Goal: Transaction & Acquisition: Purchase product/service

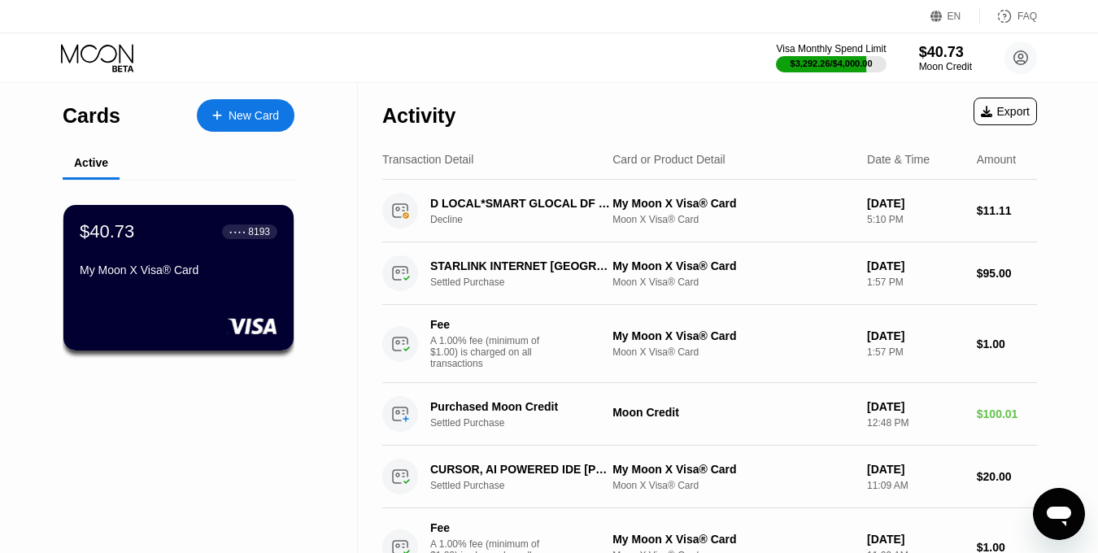
click at [120, 58] on icon at bounding box center [97, 53] width 72 height 19
click at [954, 50] on div "$40.73" at bounding box center [945, 51] width 54 height 17
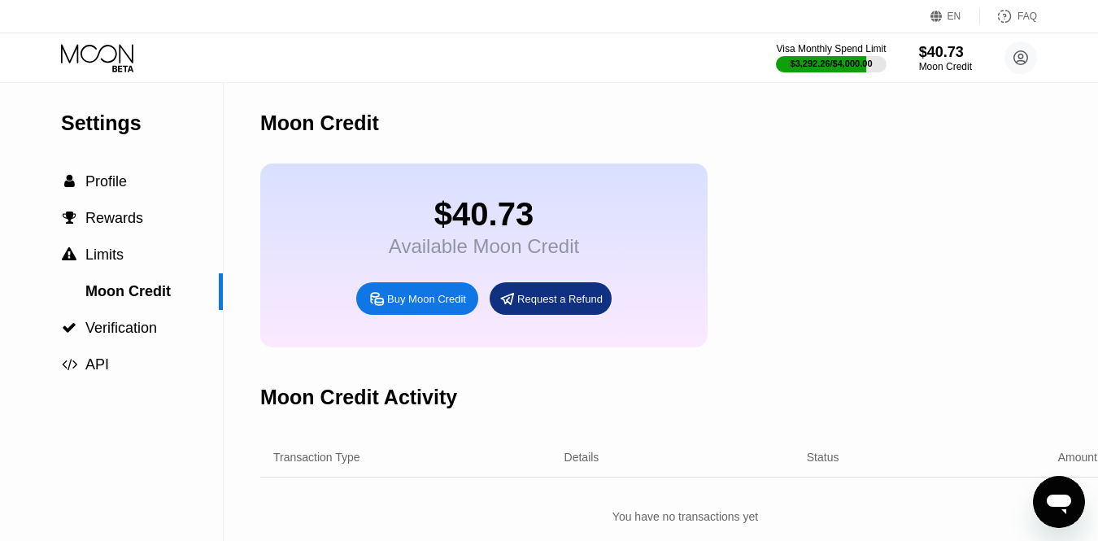
click at [450, 306] on div "Buy Moon Credit" at bounding box center [417, 298] width 122 height 33
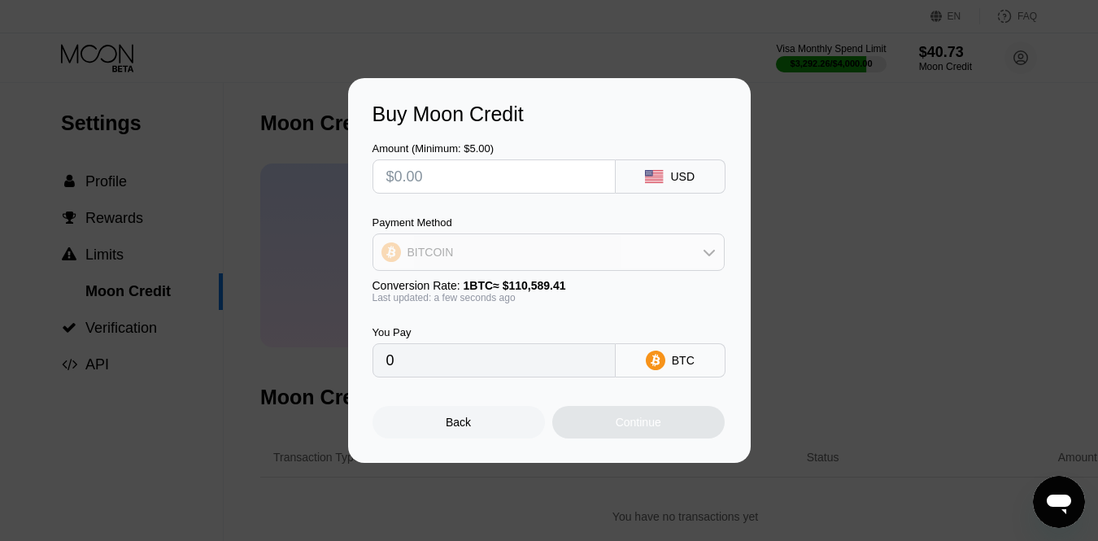
click at [496, 241] on div "BITCOIN" at bounding box center [548, 252] width 350 height 33
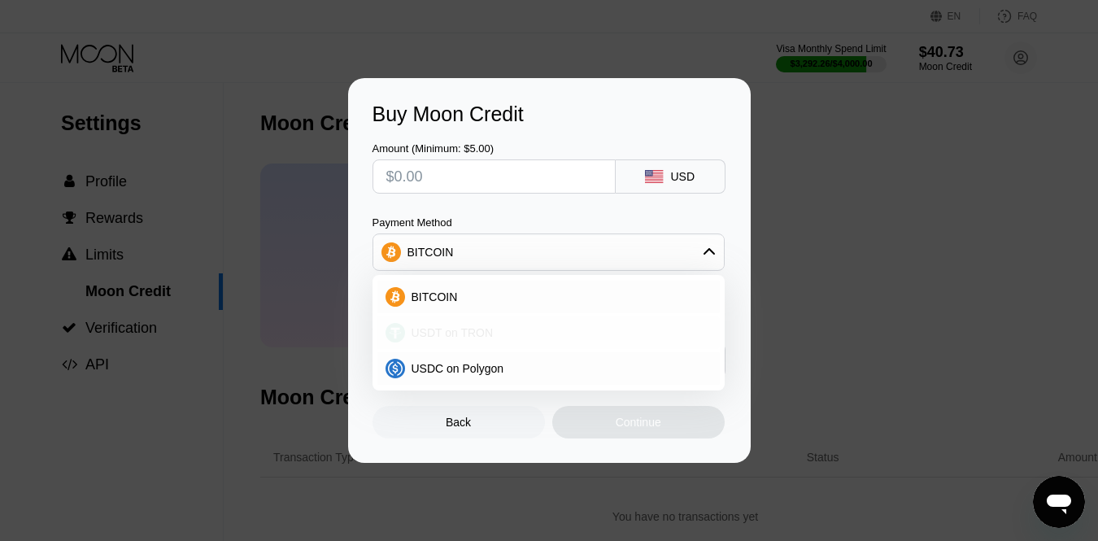
click at [459, 333] on span "USDT on TRON" at bounding box center [452, 332] width 82 height 13
type input "0.00"
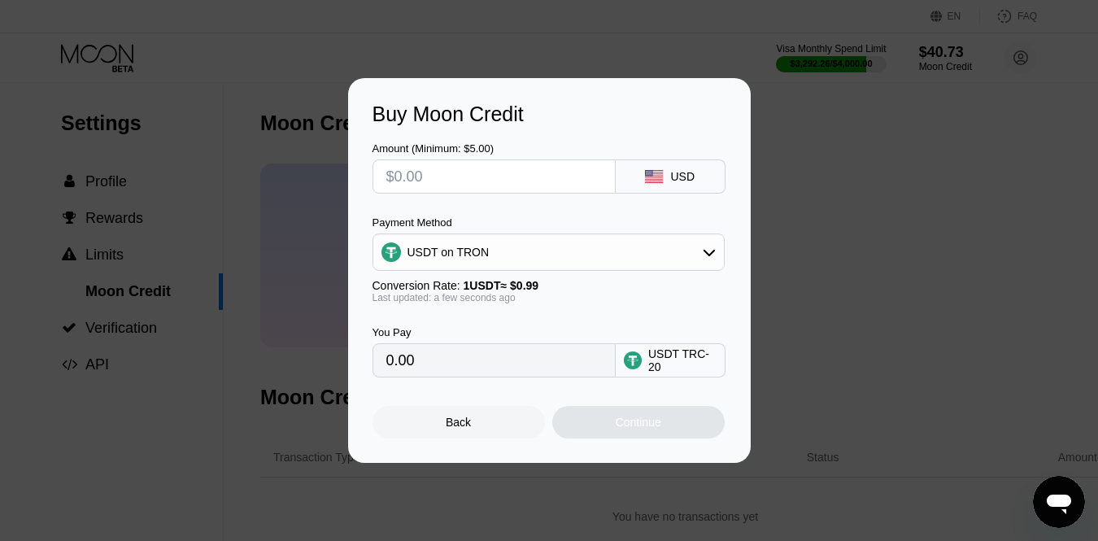
click at [519, 354] on input "0.00" at bounding box center [493, 360] width 215 height 33
click at [508, 366] on input "0.00" at bounding box center [493, 360] width 215 height 33
click at [388, 374] on input "0.00" at bounding box center [493, 360] width 215 height 33
click at [398, 363] on input "0.00" at bounding box center [493, 360] width 215 height 33
click at [481, 185] on input "text" at bounding box center [493, 176] width 215 height 33
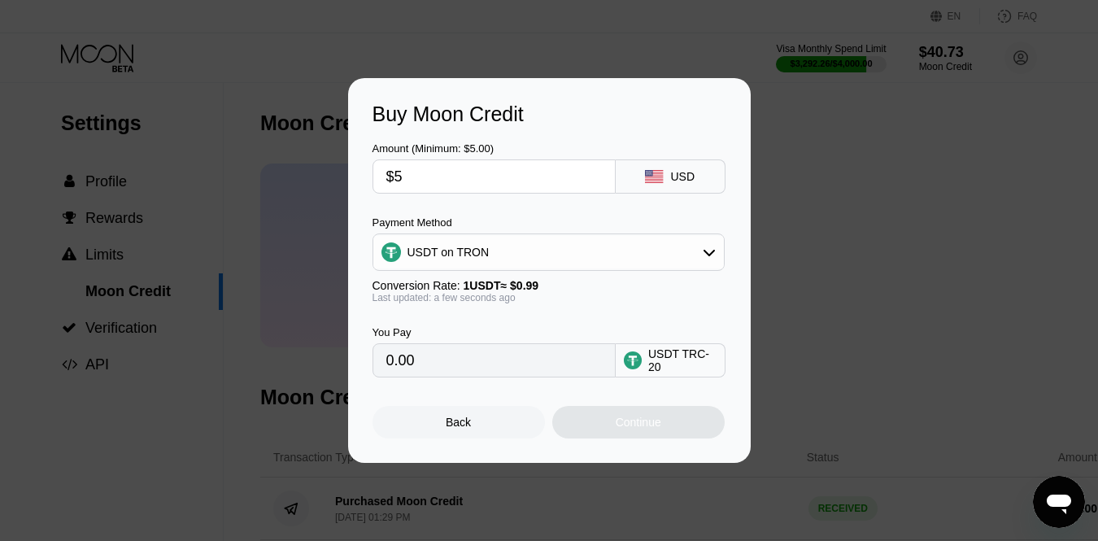
type input "$55"
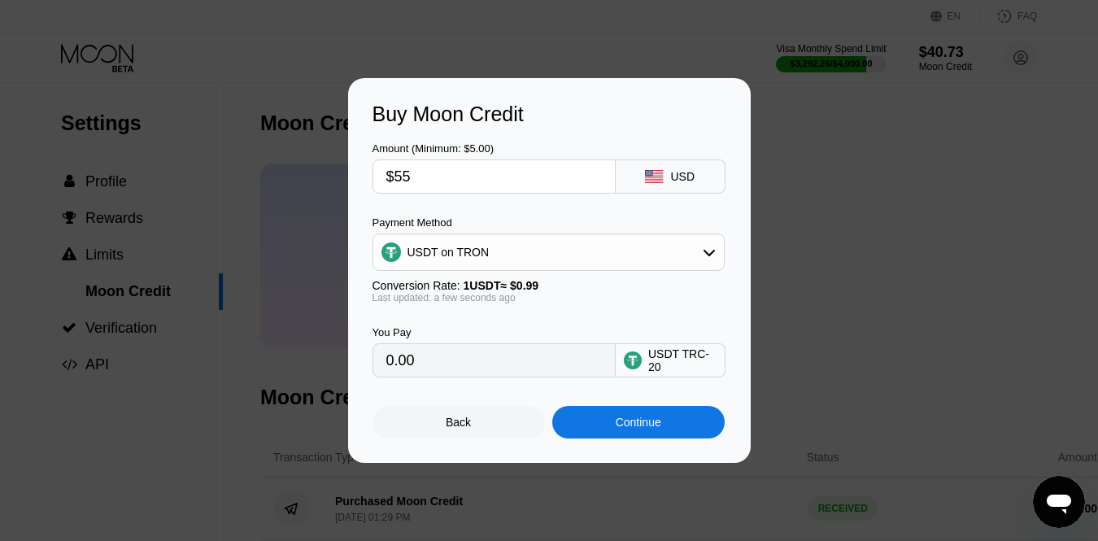
type input "55.56"
type input "$5"
type input "5.05"
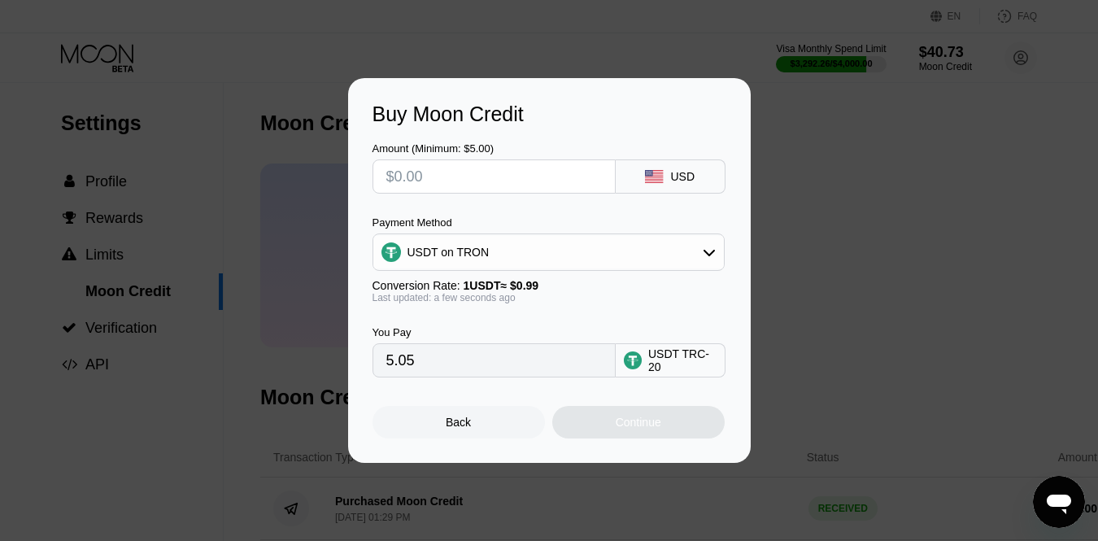
type input "0.00"
type input "$6"
type input "6.06"
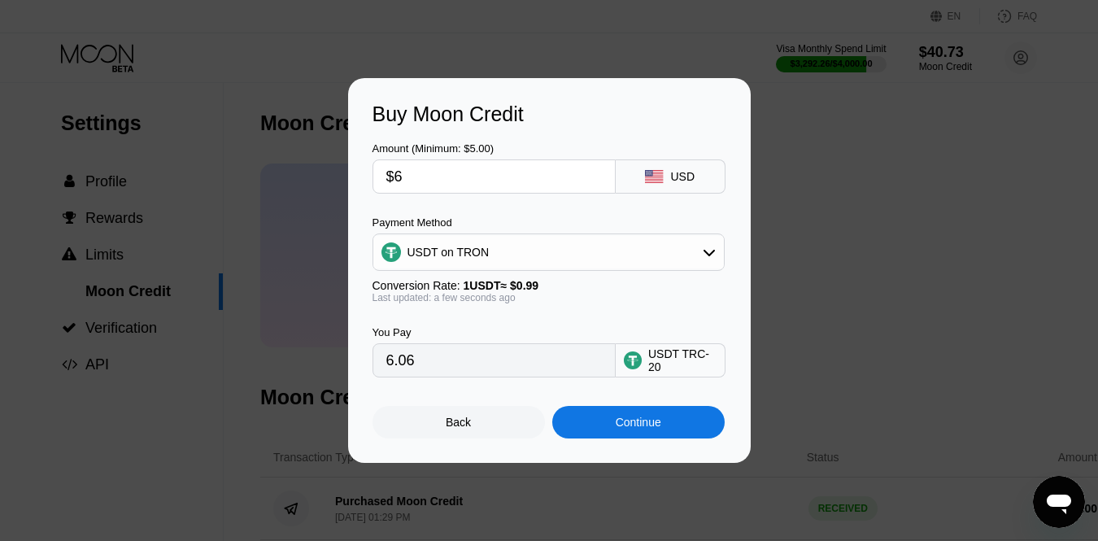
type input "$60"
type input "60.61"
type input "$60"
click at [628, 431] on div "Continue" at bounding box center [638, 422] width 172 height 33
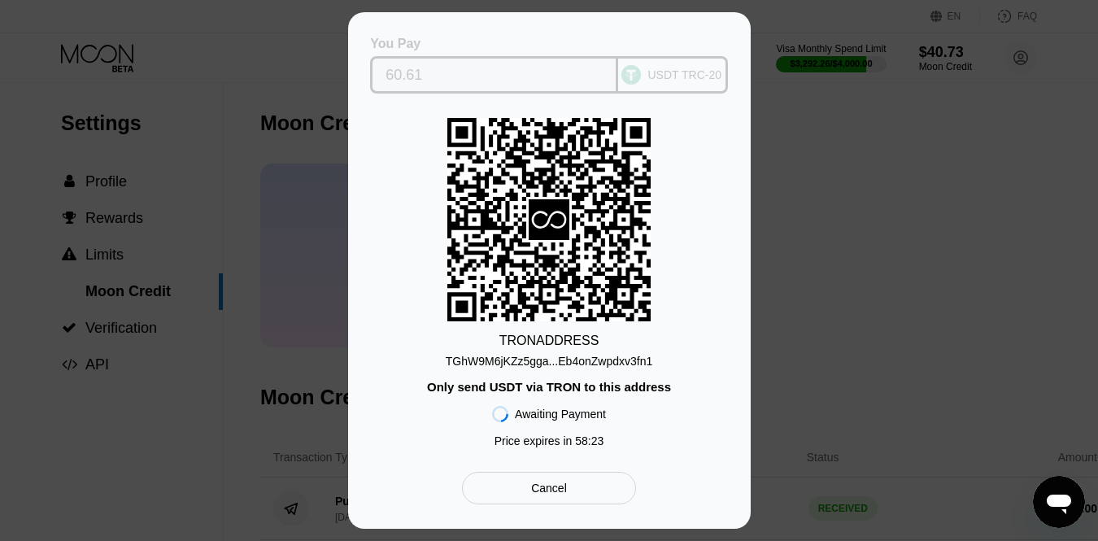
drag, startPoint x: 428, startPoint y: 72, endPoint x: 388, endPoint y: 72, distance: 39.8
click at [388, 72] on input "60.61" at bounding box center [493, 75] width 217 height 33
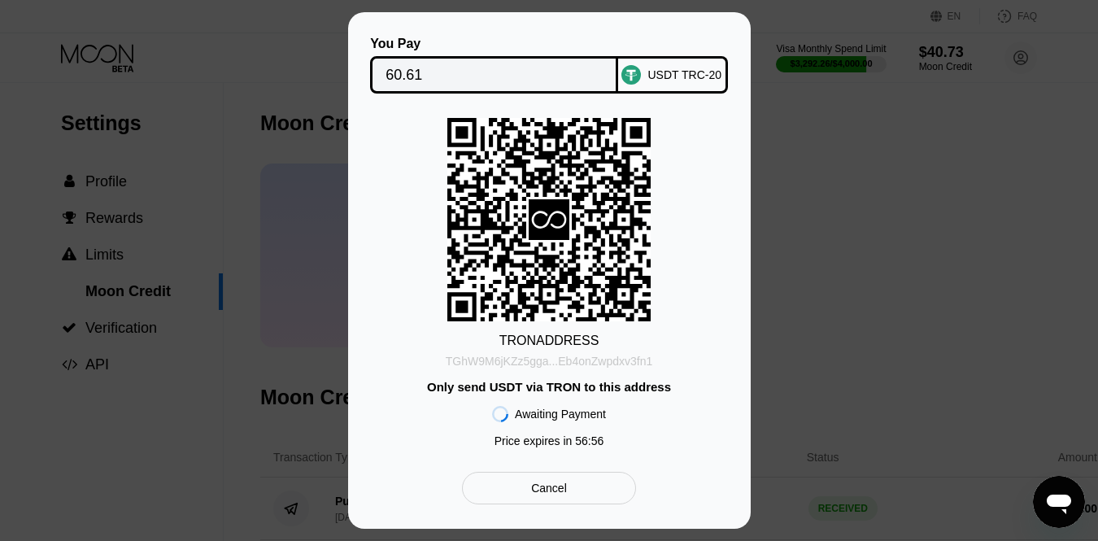
click at [587, 353] on div "TGhW9M6jKZz5gga...Eb4onZwpdxv3fn1" at bounding box center [549, 358] width 207 height 20
click at [602, 360] on div "TGhW9M6jKZz5gga...Eb4onZwpdxv3fn1" at bounding box center [549, 360] width 207 height 13
click at [450, 68] on input "60.61" at bounding box center [493, 75] width 217 height 33
click at [583, 359] on div "TGhW9M6jKZz5gga...Eb4onZwpdxv3fn1" at bounding box center [549, 360] width 207 height 13
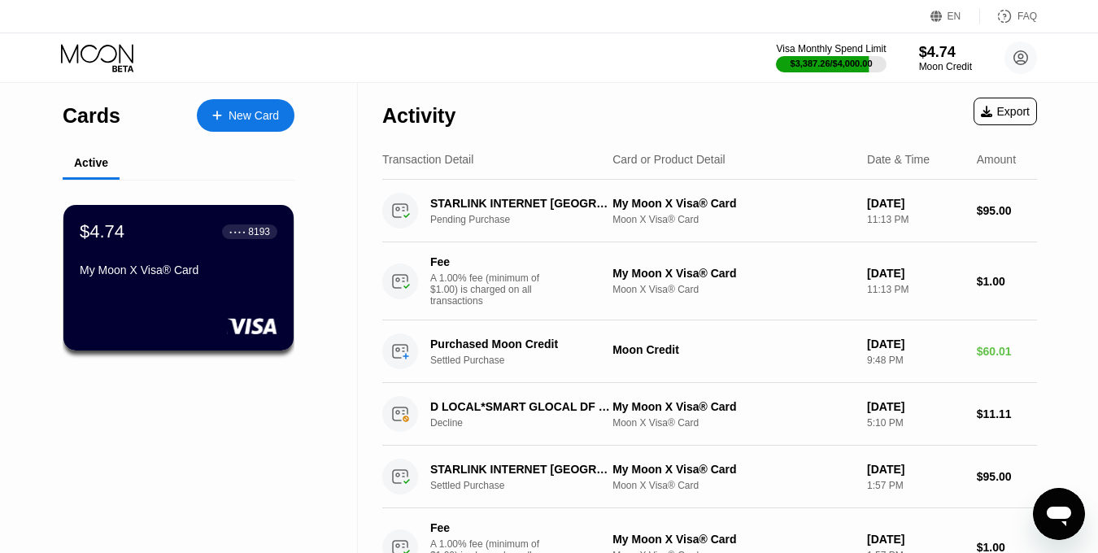
click at [115, 58] on icon at bounding box center [97, 53] width 72 height 19
click at [1027, 63] on circle at bounding box center [1020, 57] width 33 height 33
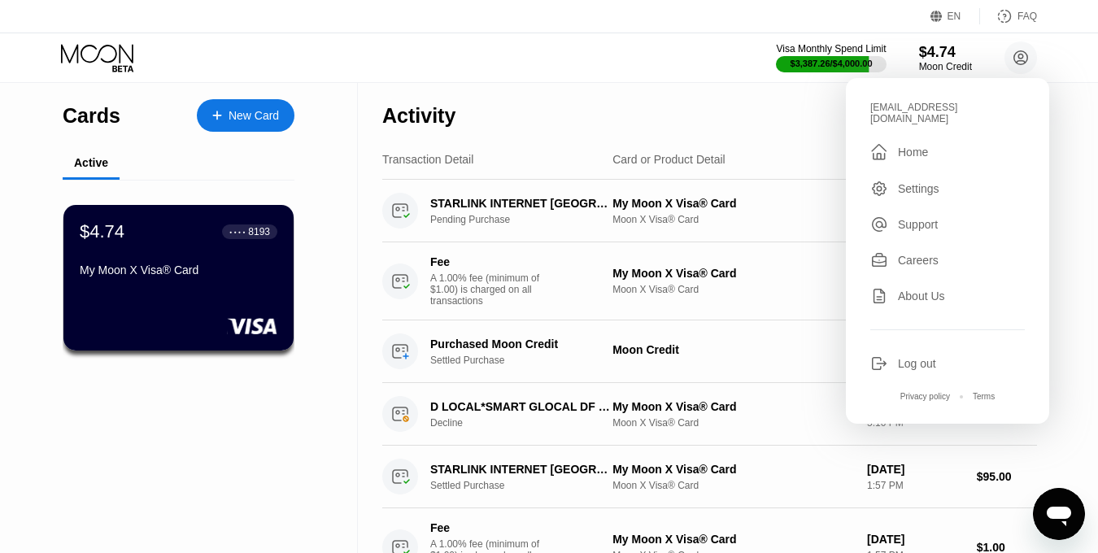
click at [940, 142] on div " Home" at bounding box center [947, 152] width 154 height 20
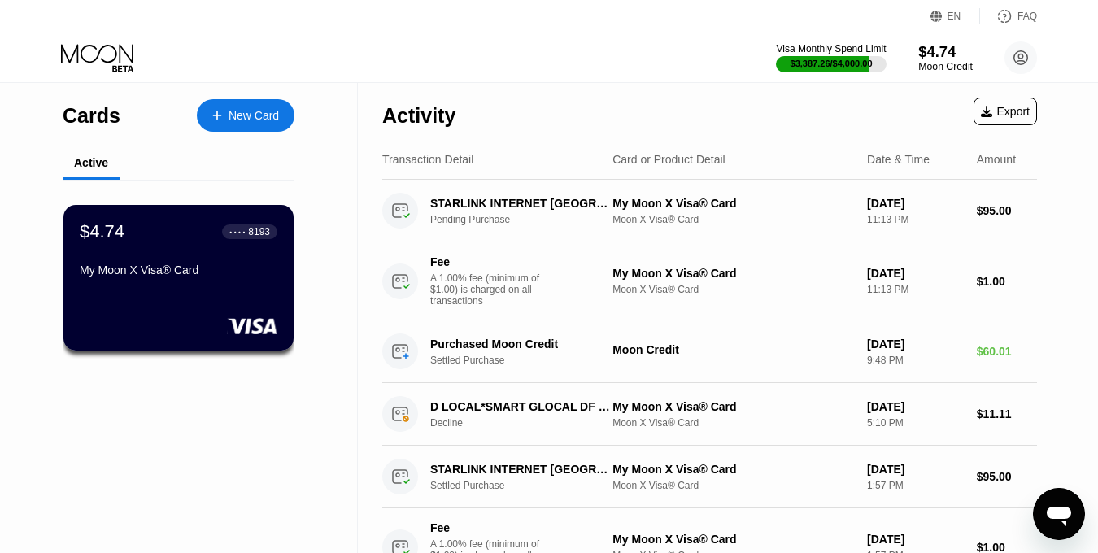
click at [929, 46] on div "$4.74" at bounding box center [945, 51] width 54 height 17
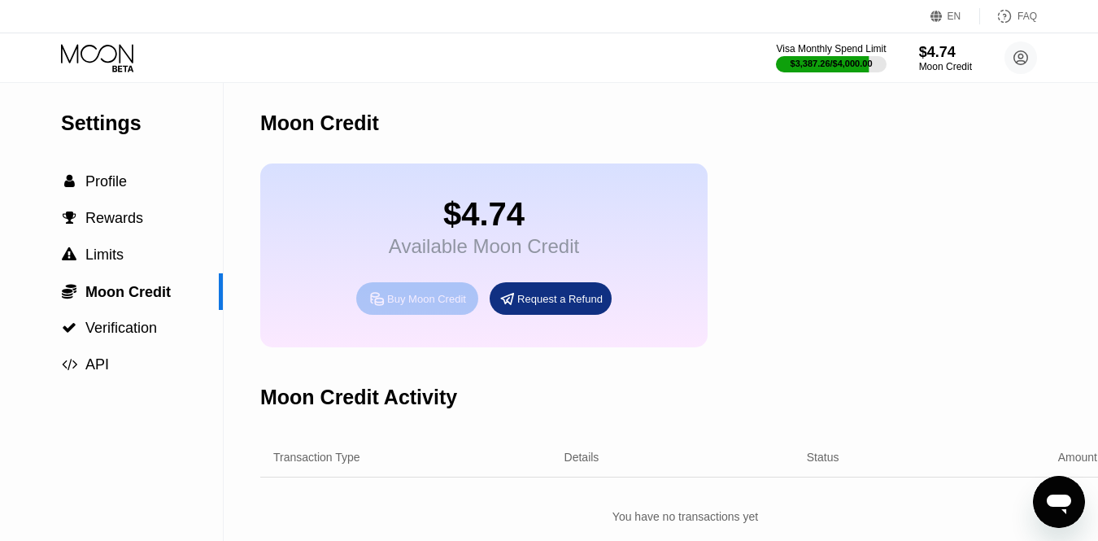
click at [433, 292] on div "Buy Moon Credit" at bounding box center [426, 299] width 79 height 14
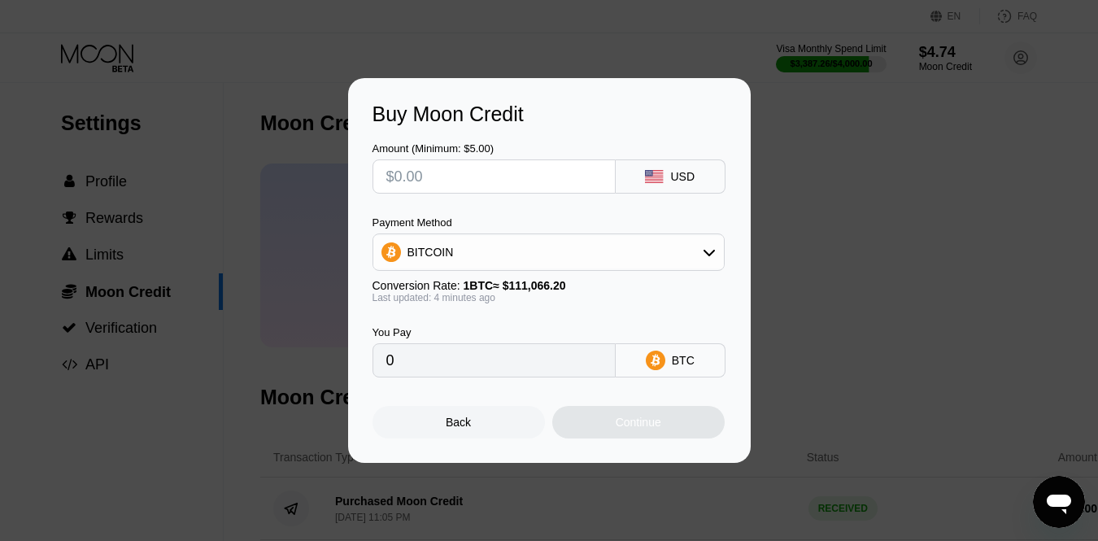
click at [550, 167] on input "text" at bounding box center [493, 176] width 215 height 33
type input "$3"
type input "0.00002701"
type input "$30"
type input "0.00027009"
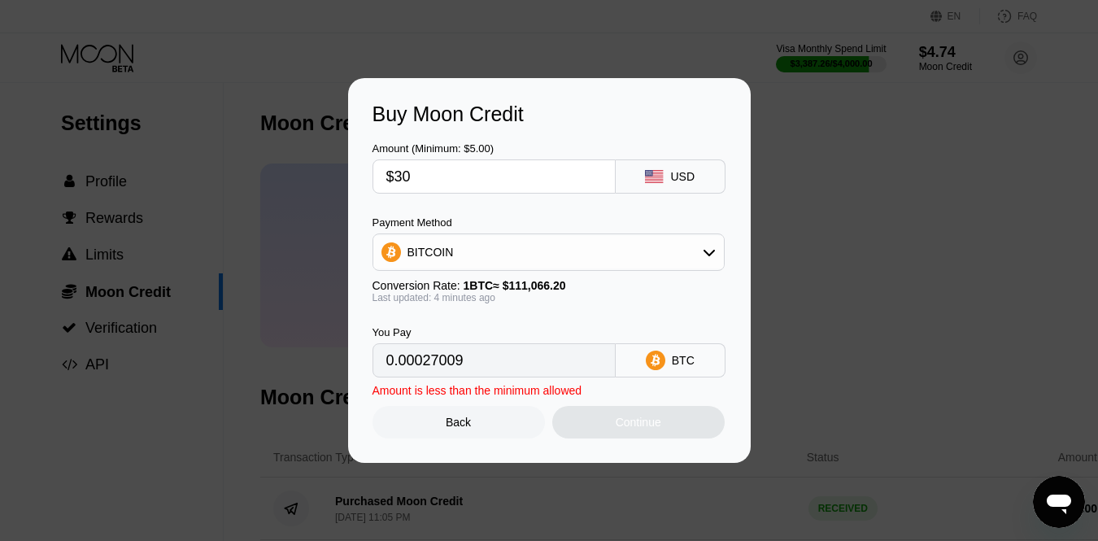
type input "$300"
type input "0.00270088"
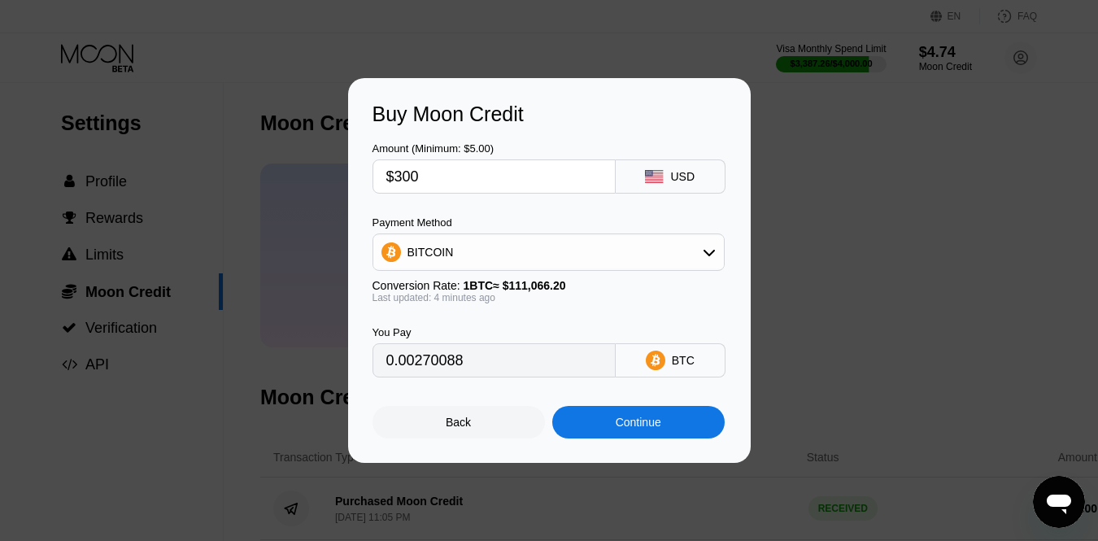
type input "$3000"
type input "0.02700871"
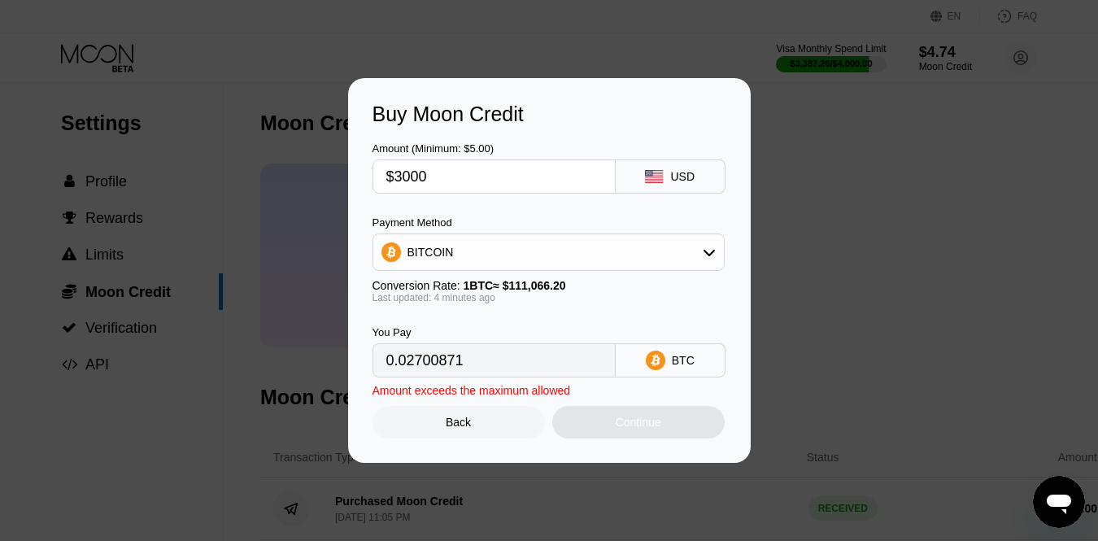
type input "$300"
type input "0.00270088"
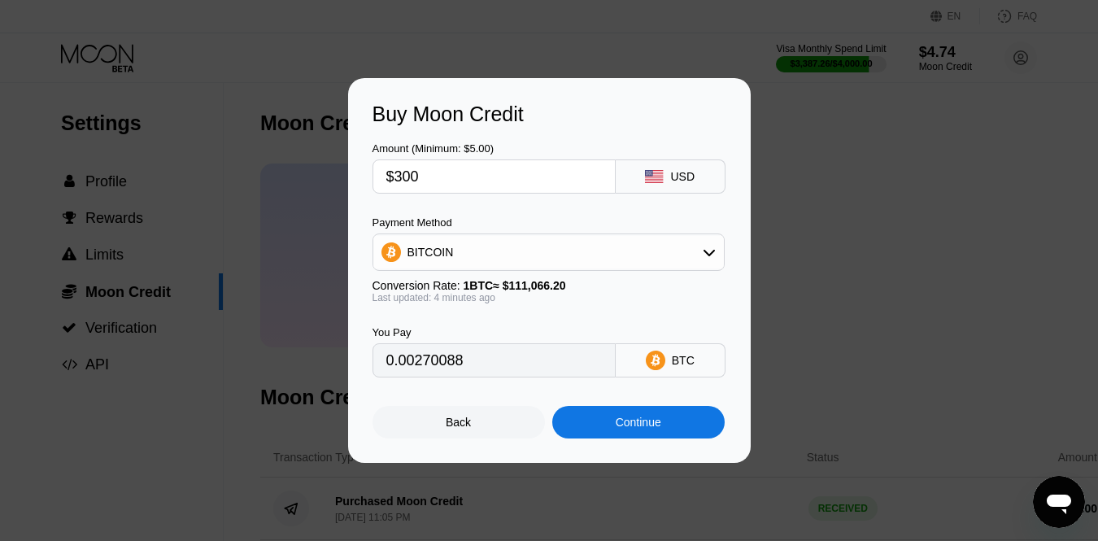
type input "$300"
click at [576, 259] on div "BITCOIN" at bounding box center [548, 252] width 350 height 33
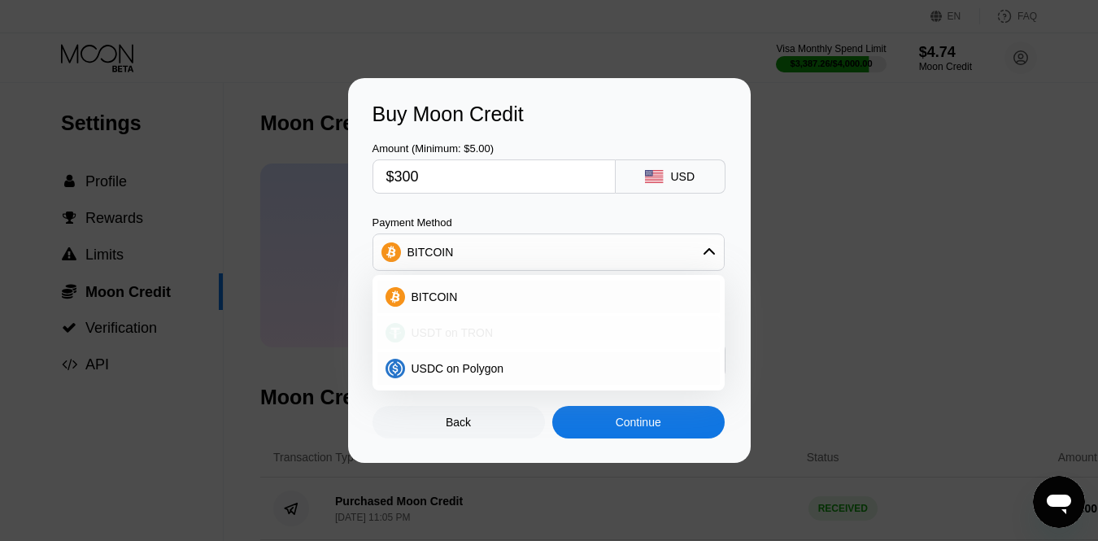
click at [513, 337] on div "USDT on TRON" at bounding box center [558, 332] width 307 height 13
type input "303.03"
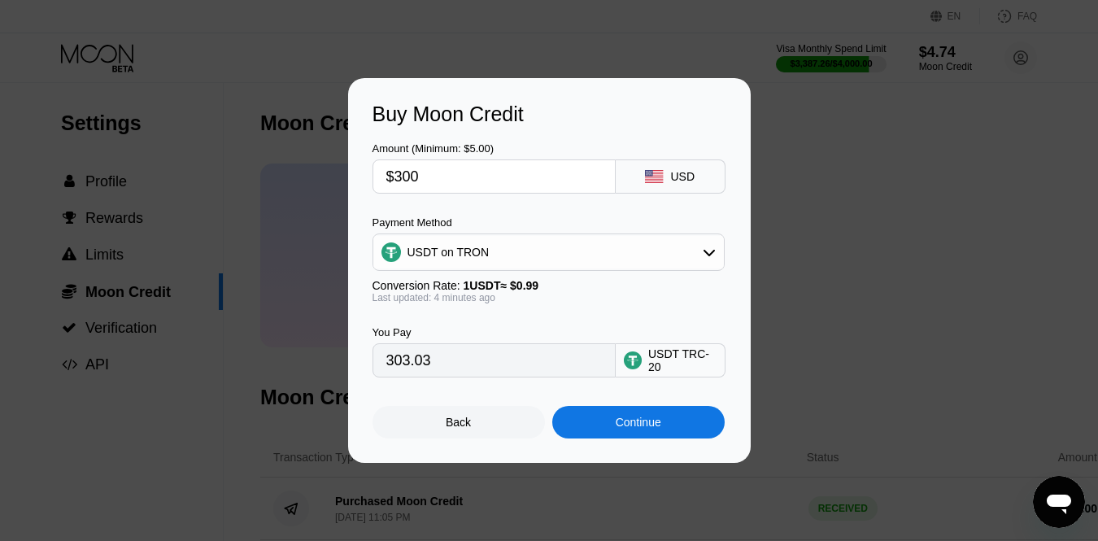
click at [631, 413] on div "Continue" at bounding box center [638, 422] width 172 height 33
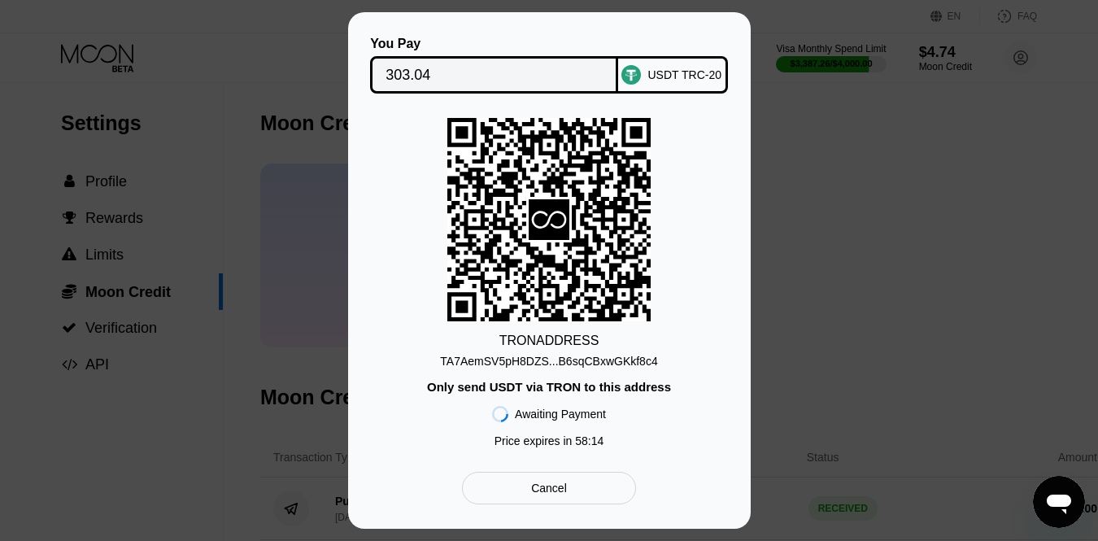
click at [437, 77] on input "303.04" at bounding box center [493, 75] width 217 height 33
click at [633, 358] on div "TA7AemSV5pH8DZS...B6sqCBxwGKkf8c4" at bounding box center [548, 360] width 217 height 13
click at [585, 360] on div "TA7AemSV5pH8DZS...B6sqCBxwGKkf8c4" at bounding box center [548, 360] width 217 height 13
